Goal: Navigation & Orientation: Go to known website

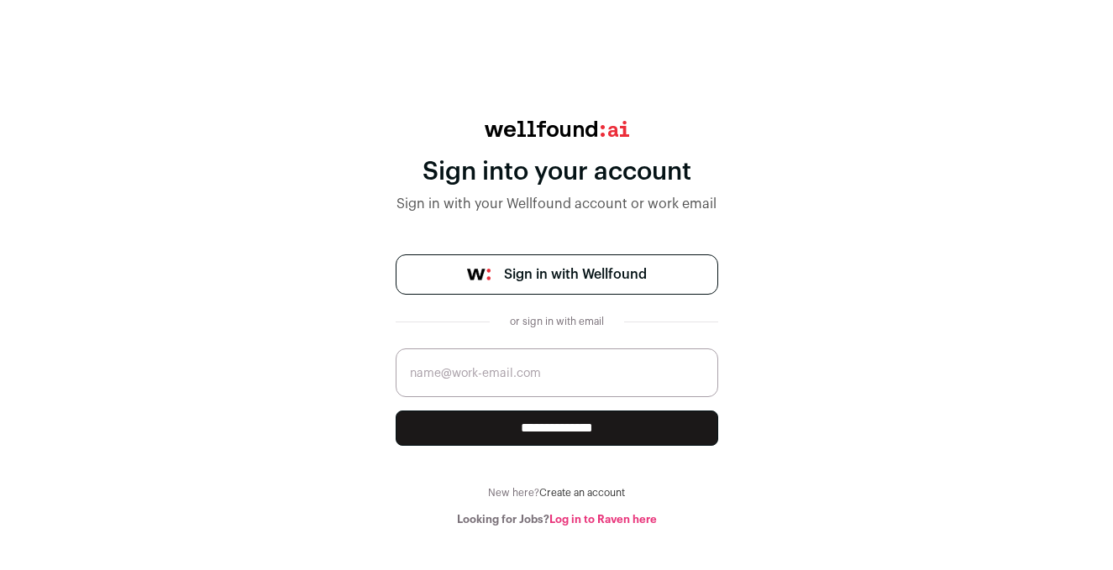
click at [590, 281] on span "Sign in with Wellfound" at bounding box center [575, 275] width 143 height 20
click at [606, 520] on link "Log in to Raven here" at bounding box center [603, 519] width 108 height 11
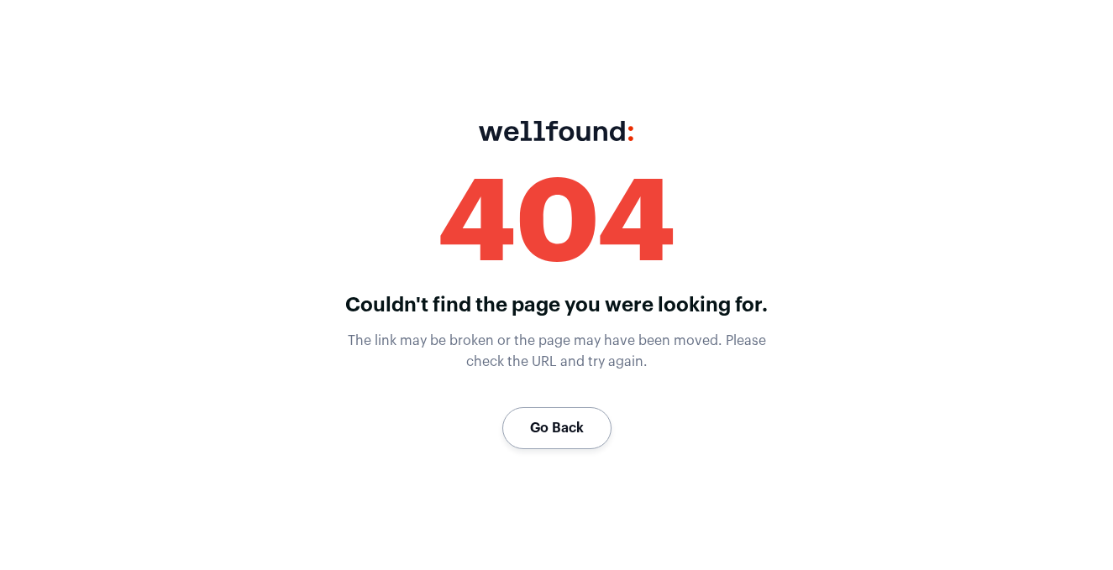
click at [574, 428] on link "Go Back" at bounding box center [556, 428] width 109 height 42
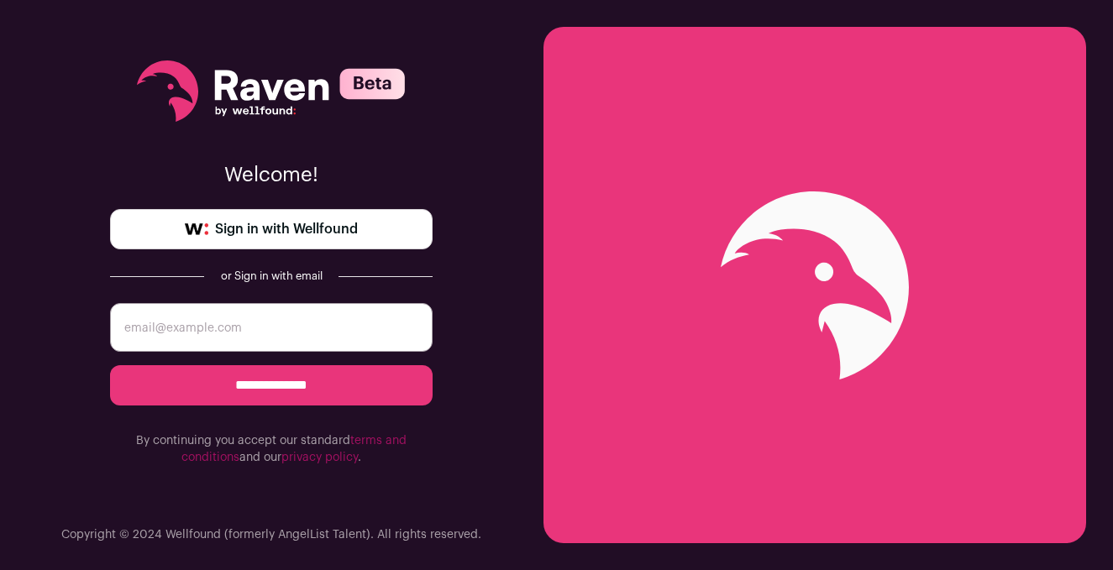
click at [266, 240] on link "Sign in with Wellfound" at bounding box center [271, 229] width 323 height 40
